Goal: Check status

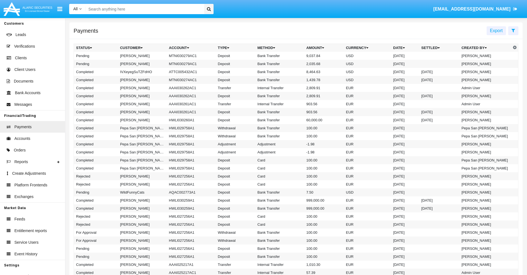
click at [513, 30] on icon at bounding box center [514, 30] width 4 height 4
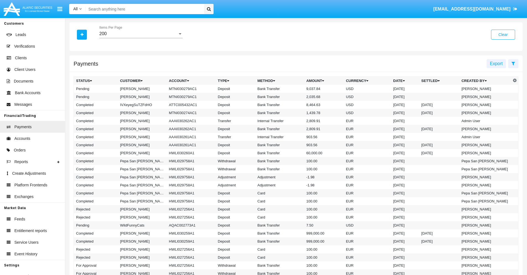
click at [141, 34] on div "200" at bounding box center [138, 33] width 78 height 5
click at [141, 38] on span "10" at bounding box center [140, 37] width 83 height 13
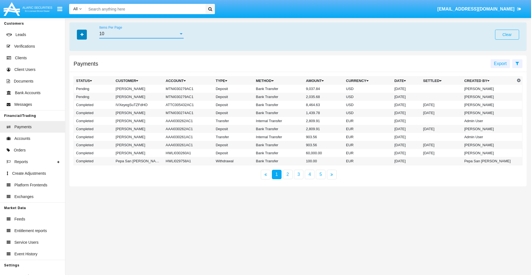
click at [82, 34] on icon "button" at bounding box center [82, 35] width 3 height 4
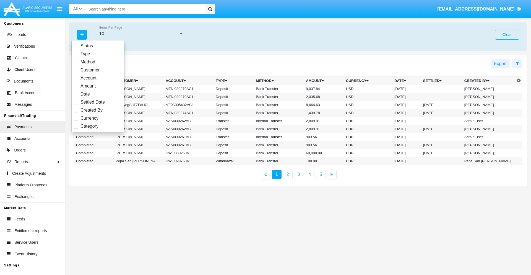
click at [87, 46] on span "Status" at bounding box center [87, 46] width 12 height 7
click at [76, 48] on input "Status" at bounding box center [76, 48] width 0 height 0
checkbox input "true"
click at [82, 34] on icon "button" at bounding box center [82, 35] width 3 height 4
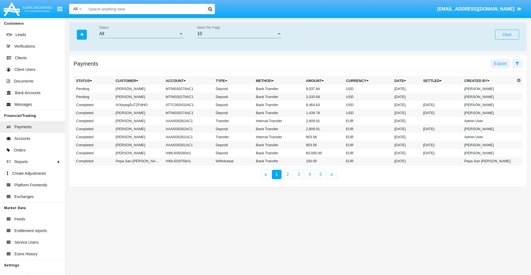
click at [141, 34] on div "All" at bounding box center [138, 33] width 79 height 5
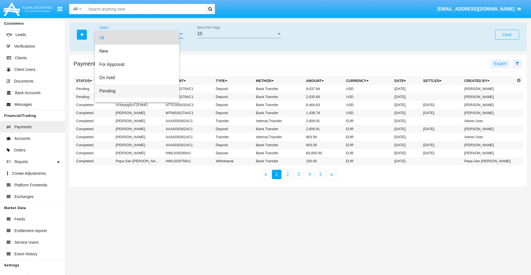
click at [139, 91] on span "Pending" at bounding box center [137, 90] width 76 height 13
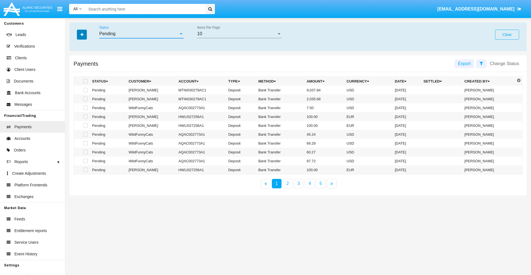
click at [82, 34] on icon "button" at bounding box center [82, 35] width 3 height 4
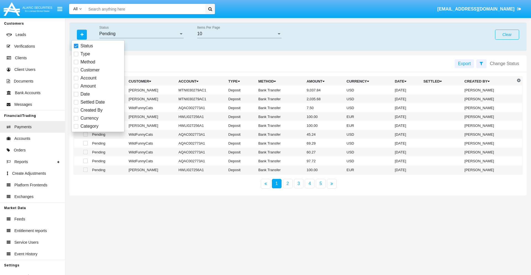
click at [88, 62] on span "Method" at bounding box center [88, 62] width 15 height 7
click at [76, 64] on input "Method" at bounding box center [76, 64] width 0 height 0
checkbox input "true"
click at [82, 34] on icon "button" at bounding box center [82, 35] width 3 height 4
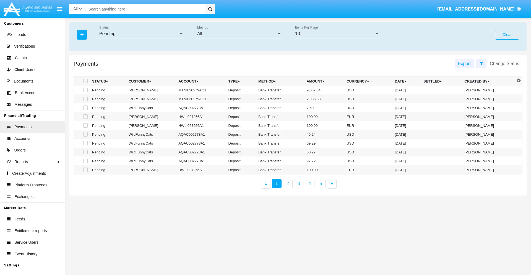
click at [239, 34] on div "All" at bounding box center [236, 33] width 79 height 5
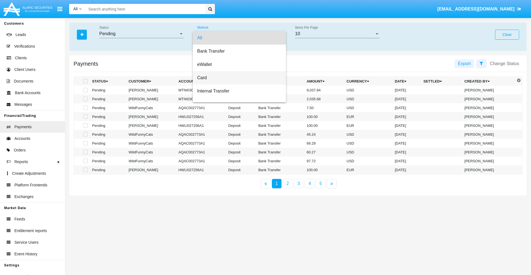
click at [237, 78] on span "Card" at bounding box center [239, 77] width 84 height 13
